Goal: Information Seeking & Learning: Learn about a topic

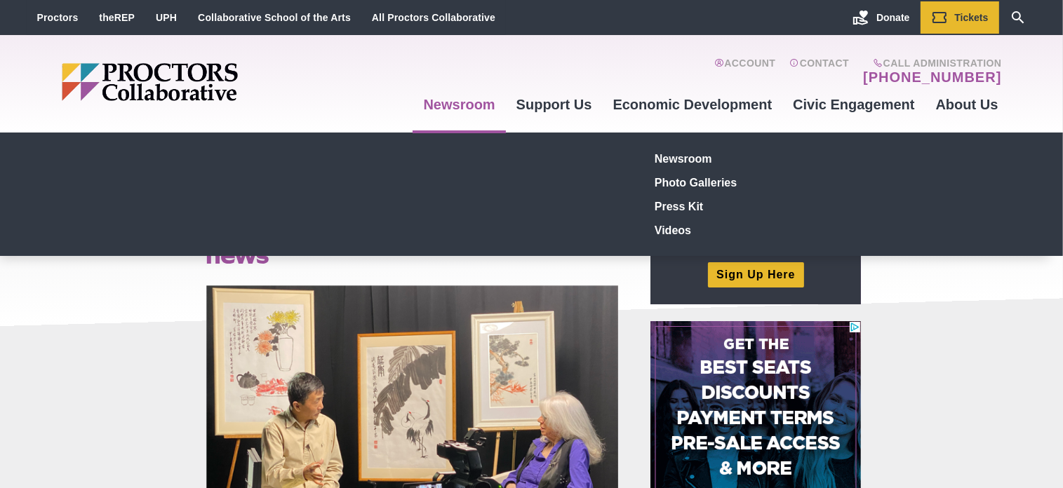
click at [457, 104] on link "Newsroom" at bounding box center [459, 105] width 93 height 38
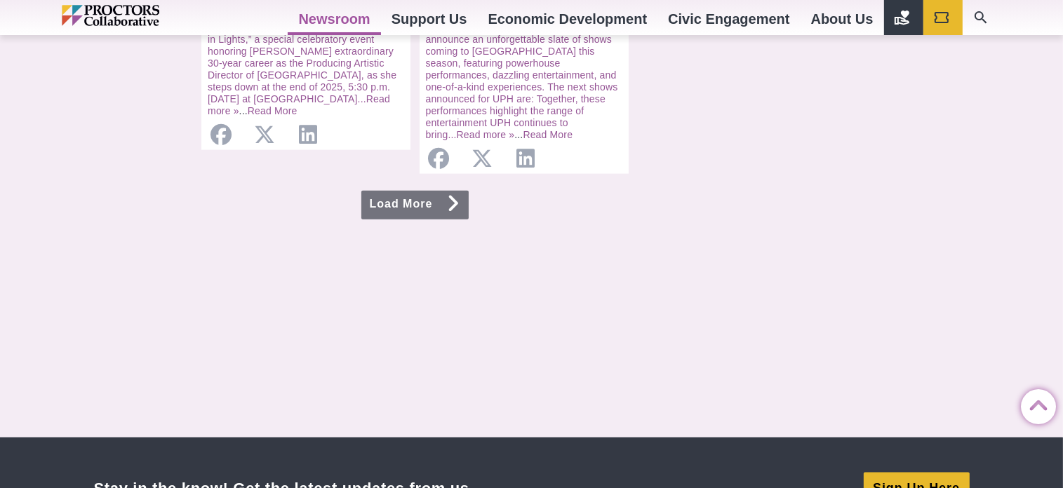
scroll to position [1823, 0]
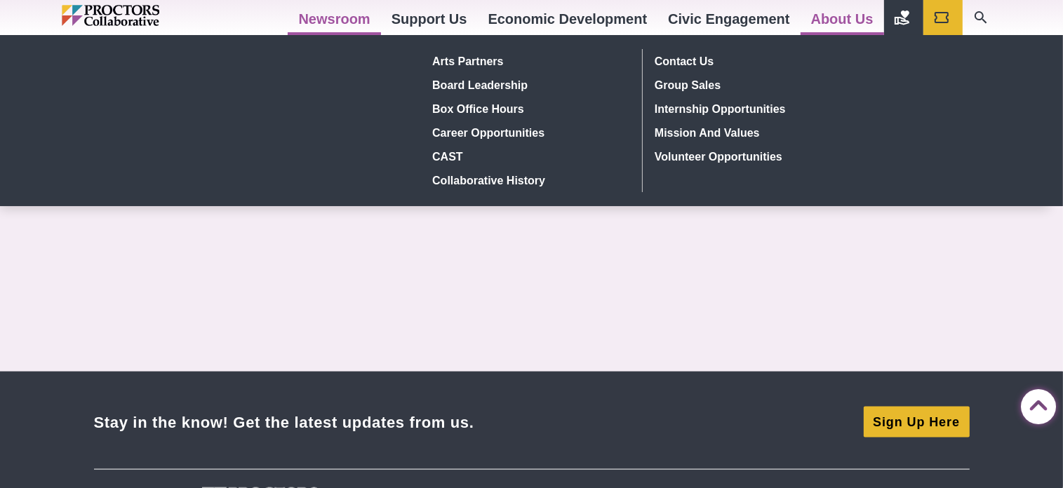
click at [820, 11] on link "About Us" at bounding box center [841, 19] width 83 height 38
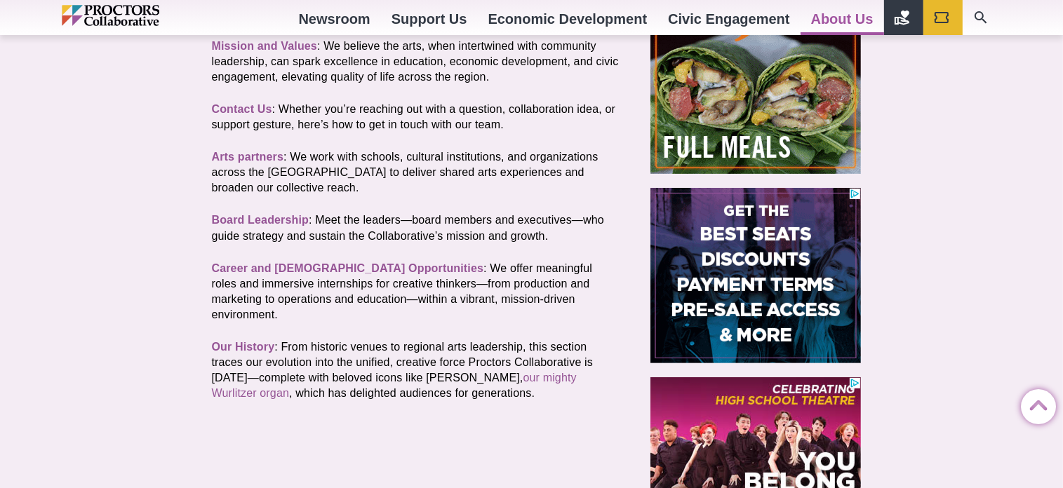
scroll to position [505, 0]
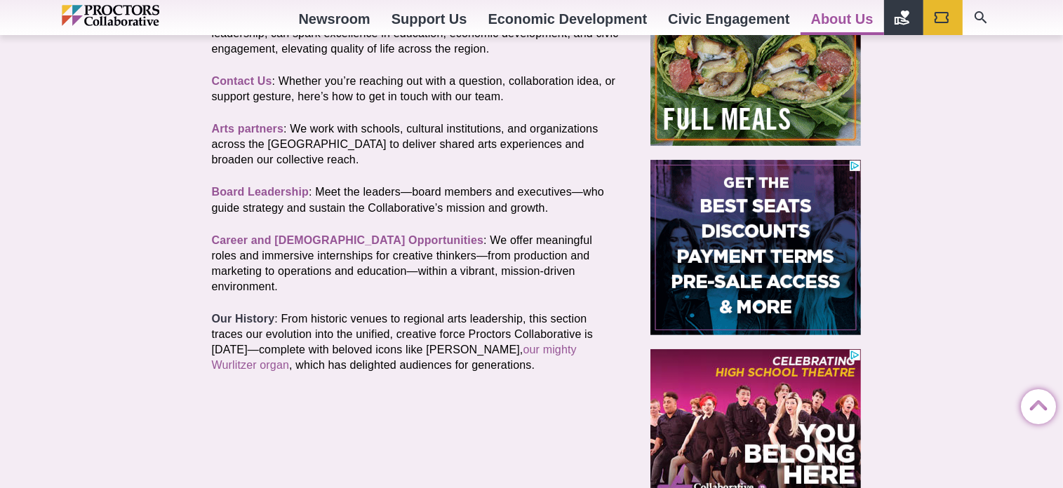
click at [247, 313] on strong "Our History" at bounding box center [243, 319] width 63 height 12
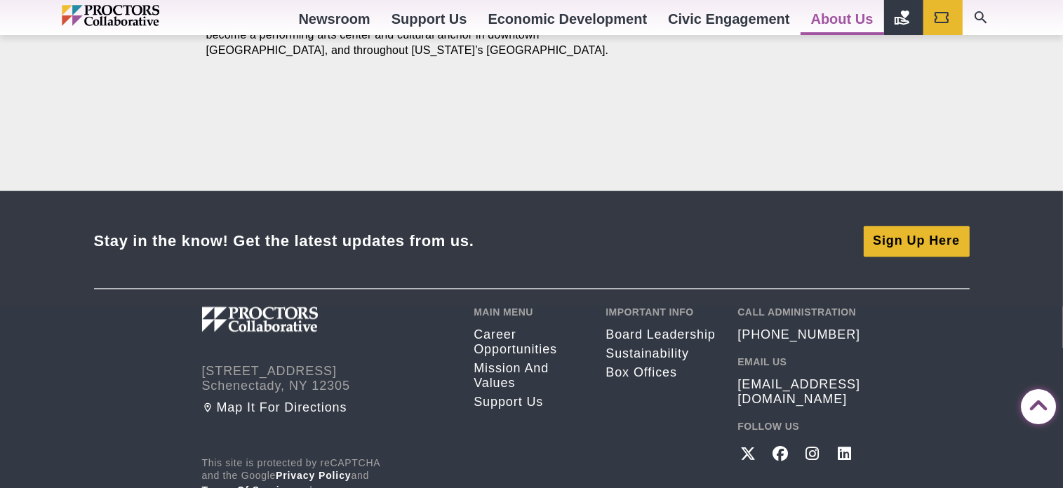
scroll to position [3230, 0]
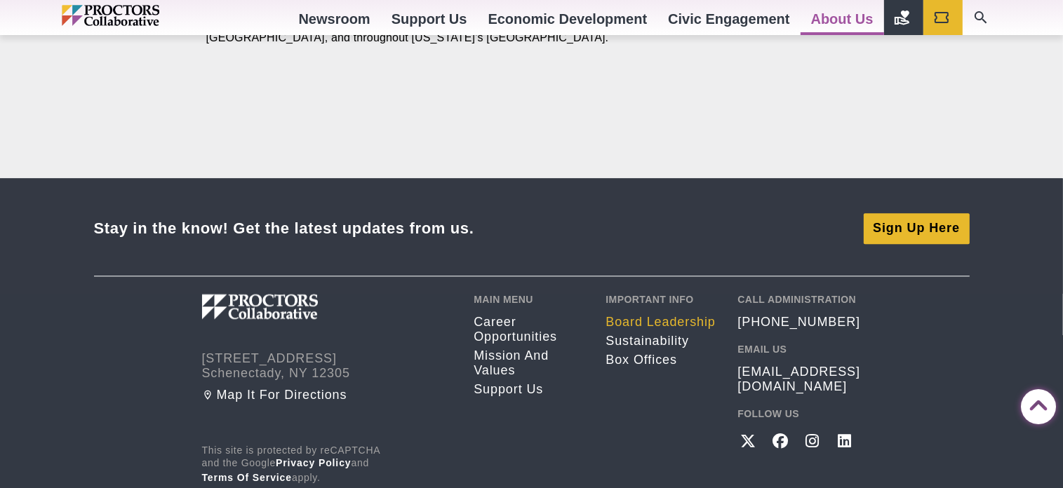
click at [655, 315] on link "Board Leadership" at bounding box center [660, 322] width 111 height 15
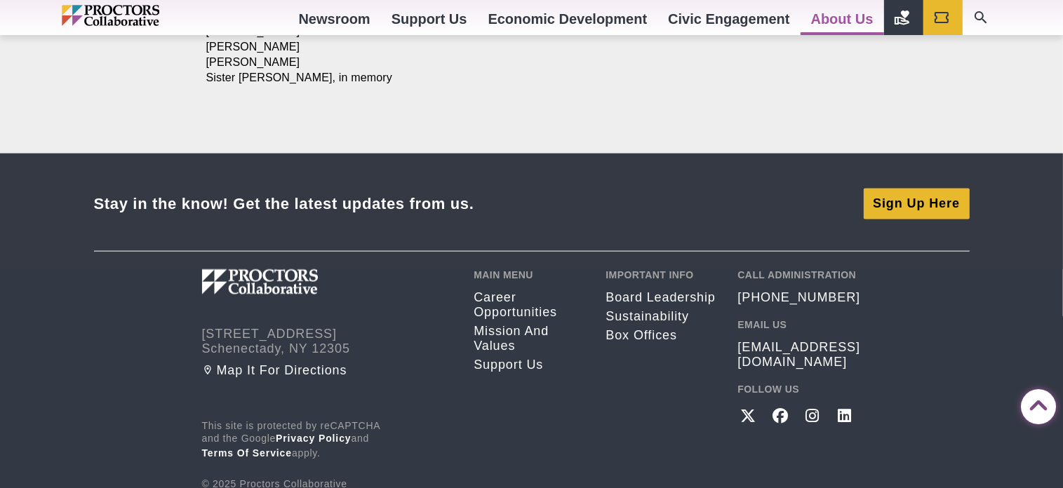
scroll to position [2048, 0]
